Goal: Task Accomplishment & Management: Use online tool/utility

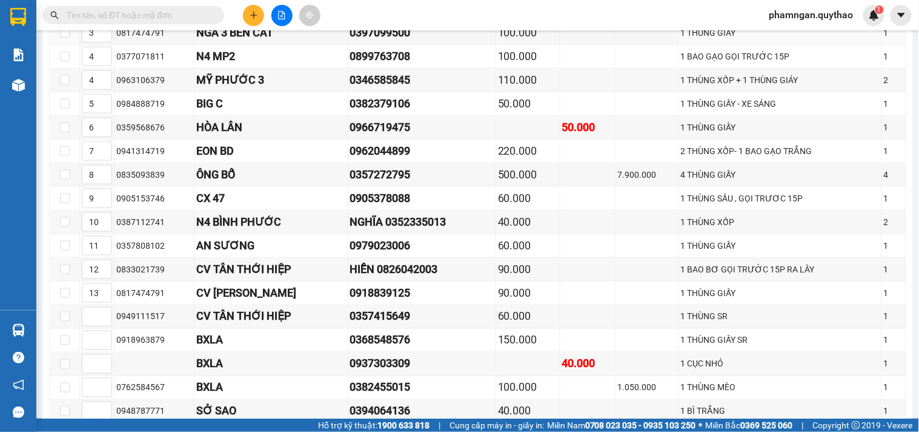
scroll to position [88, 0]
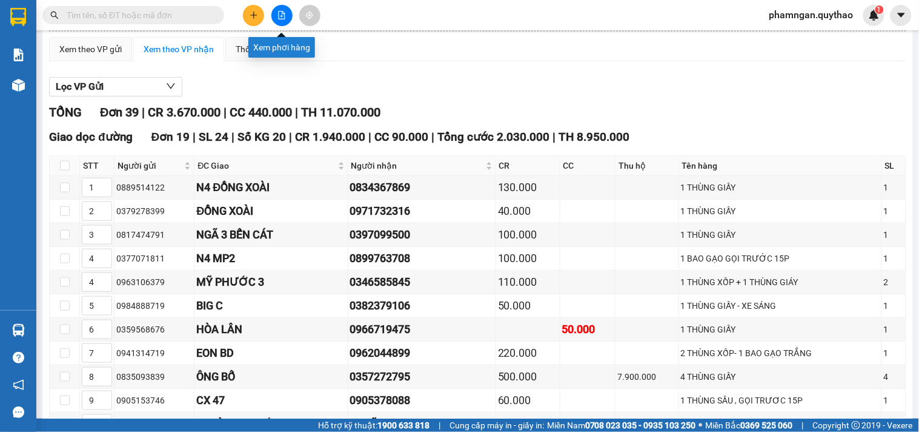
click at [287, 19] on button at bounding box center [282, 15] width 21 height 21
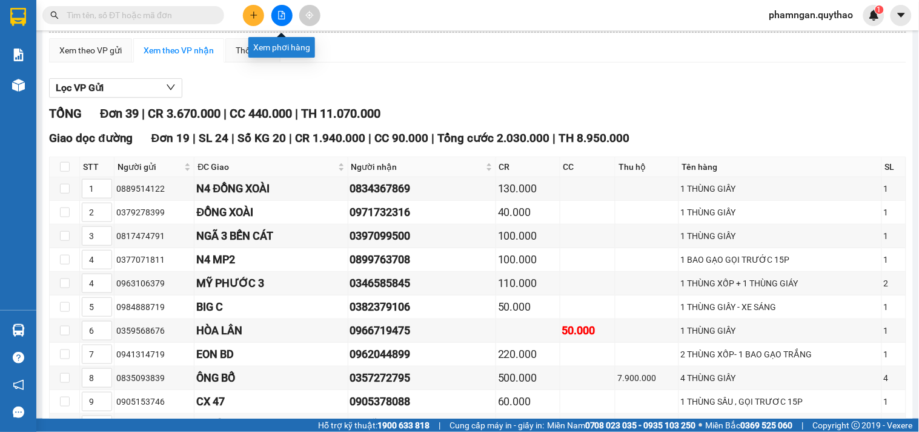
click at [282, 19] on icon "file-add" at bounding box center [282, 15] width 7 height 8
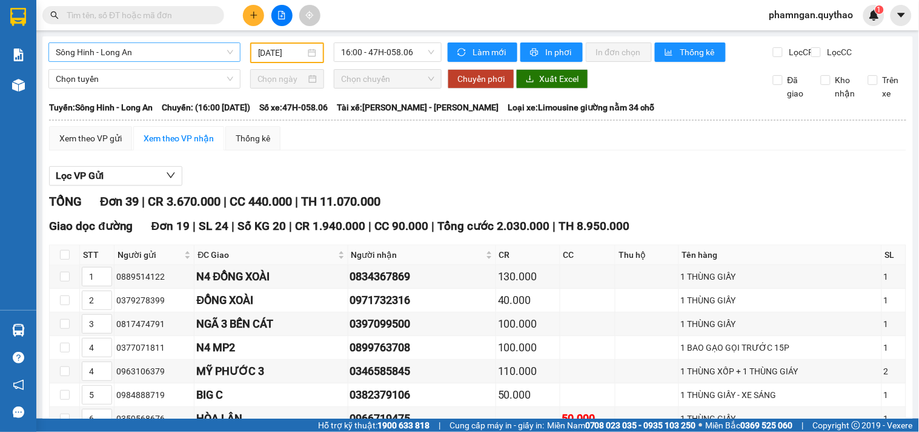
click at [162, 55] on span "Sông Hinh - Long An" at bounding box center [145, 52] width 178 height 18
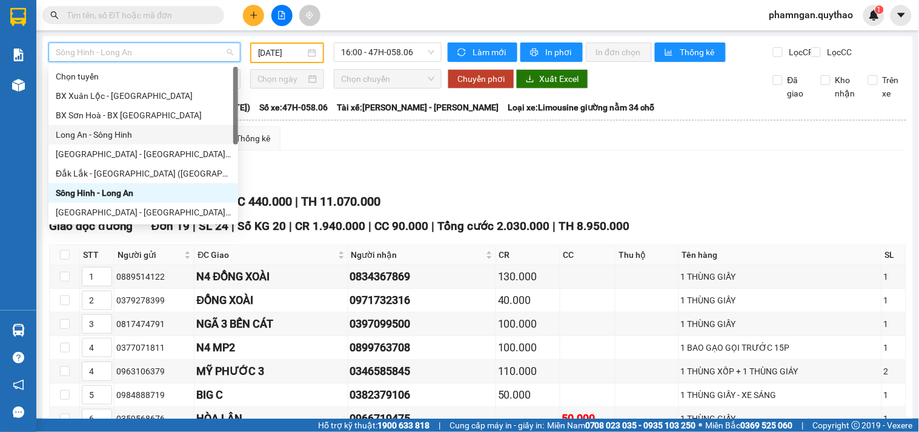
click at [98, 132] on div "Long An - Sông Hinh" at bounding box center [143, 134] width 175 height 13
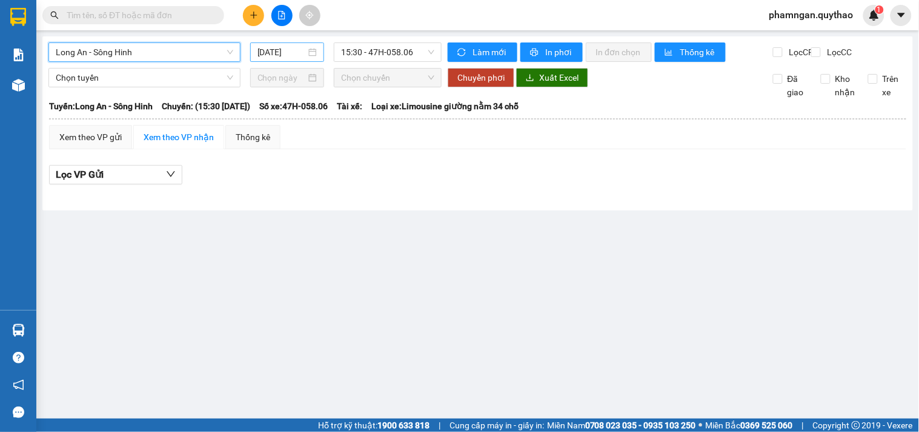
click at [285, 56] on input "[DATE]" at bounding box center [282, 51] width 49 height 13
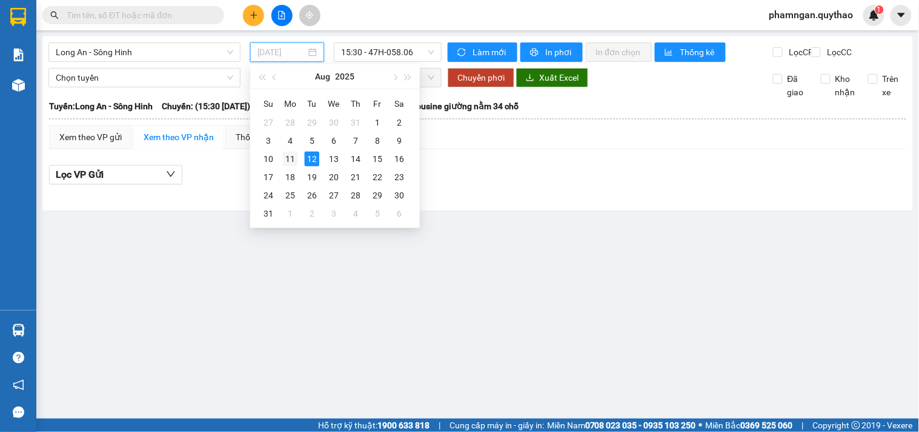
click at [290, 156] on div "11" at bounding box center [290, 159] width 15 height 15
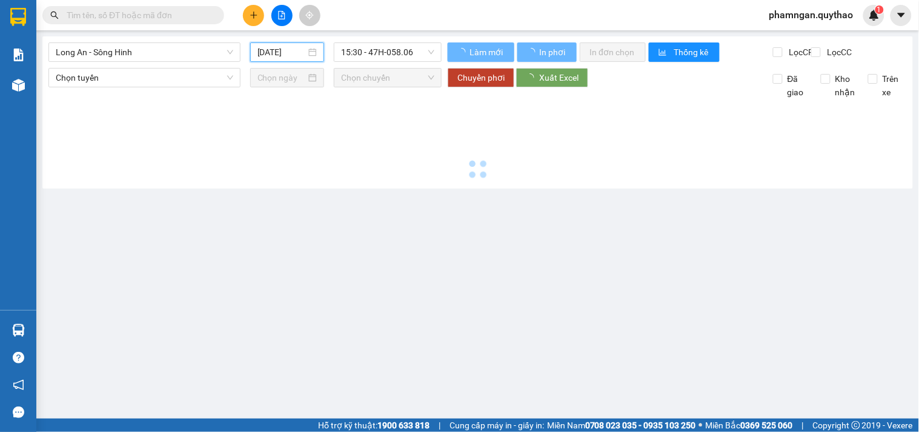
type input "[DATE]"
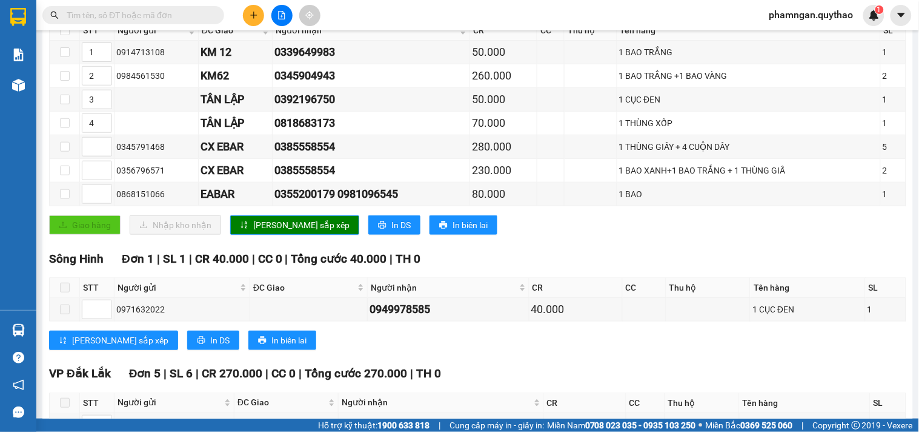
scroll to position [238, 0]
